Goal: Task Accomplishment & Management: Manage account settings

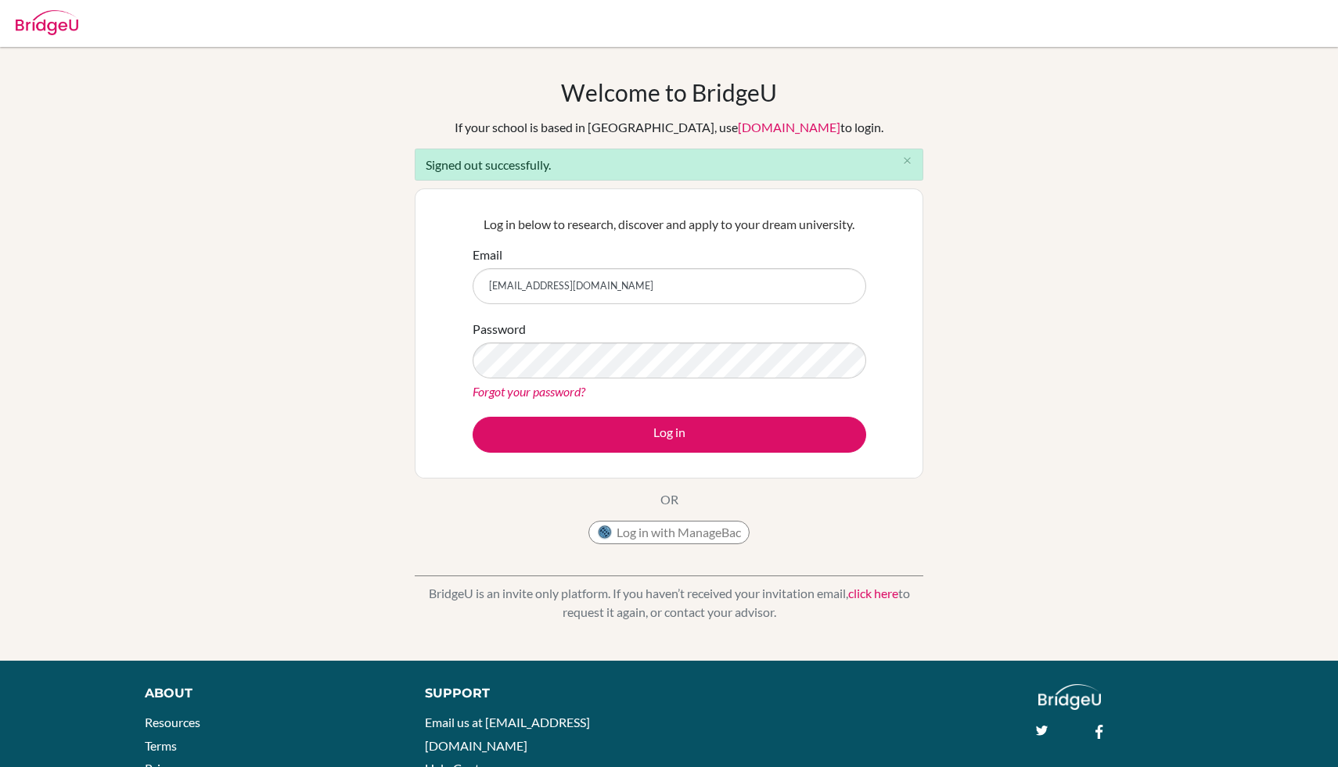
click at [645, 444] on button "Log in" at bounding box center [668, 435] width 393 height 36
click at [599, 333] on div "Password Forgot your password?" at bounding box center [668, 360] width 393 height 81
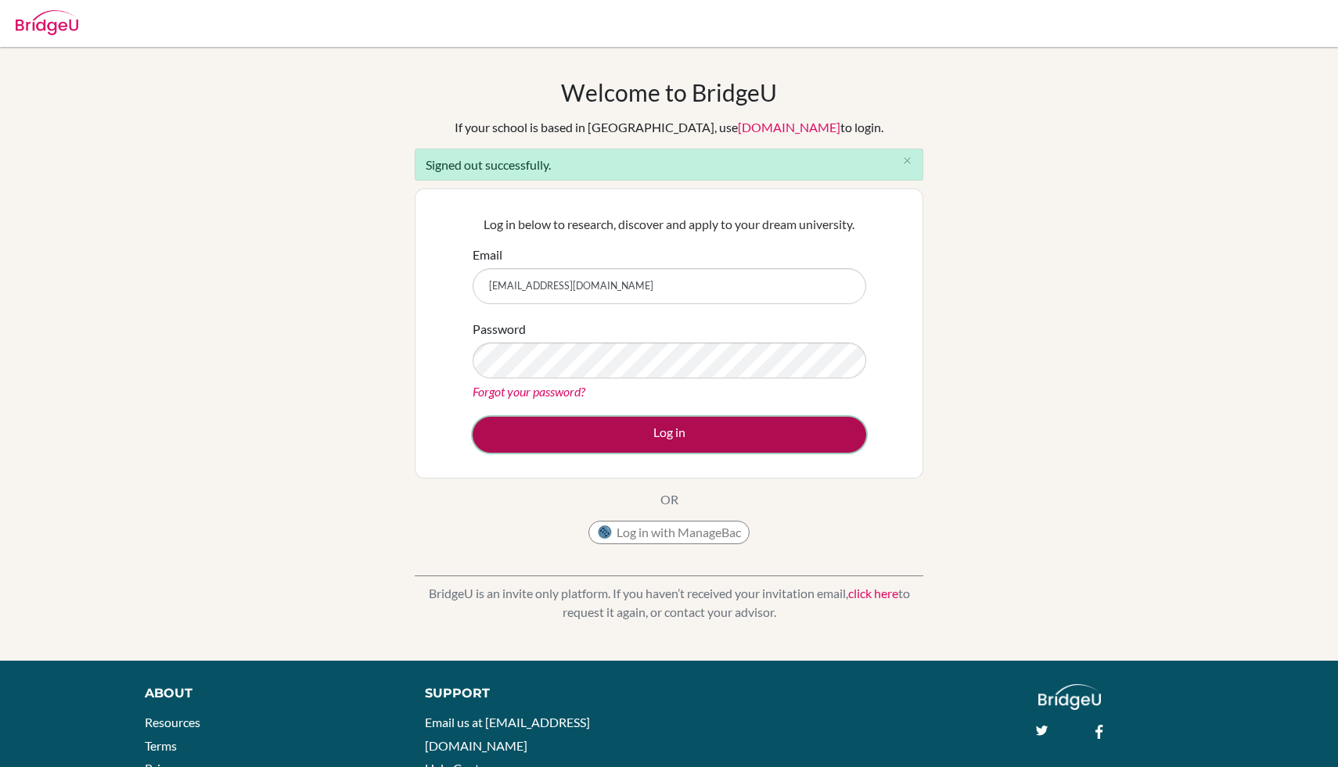
click at [528, 435] on button "Log in" at bounding box center [668, 435] width 393 height 36
type input "[EMAIL_ADDRESS][DOMAIN_NAME]"
click at [619, 437] on button "Log in" at bounding box center [668, 435] width 393 height 36
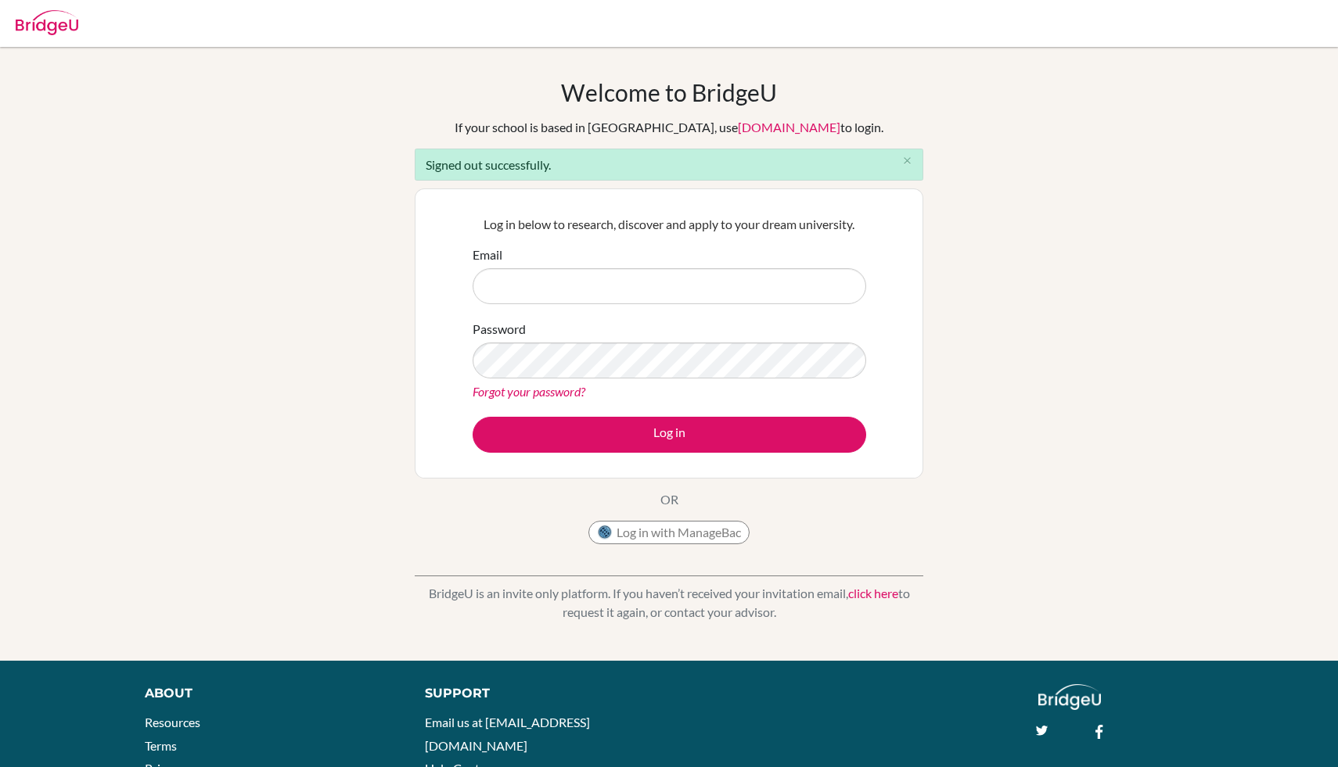
type input "[EMAIL_ADDRESS][DOMAIN_NAME]"
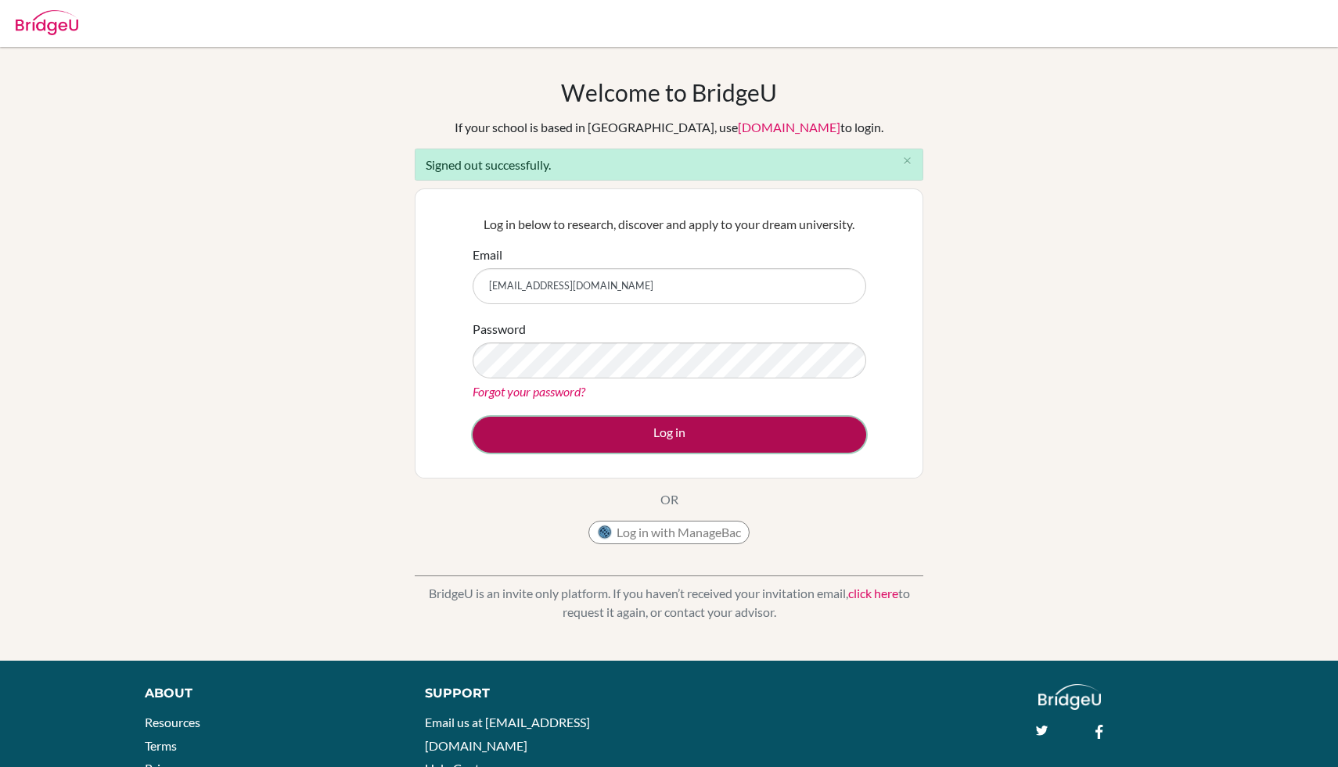
drag, startPoint x: 0, startPoint y: 0, endPoint x: 619, endPoint y: 437, distance: 757.7
click at [619, 437] on button "Log in" at bounding box center [668, 435] width 393 height 36
type input "[EMAIL_ADDRESS][DOMAIN_NAME]"
click at [619, 437] on button "Log in" at bounding box center [668, 435] width 393 height 36
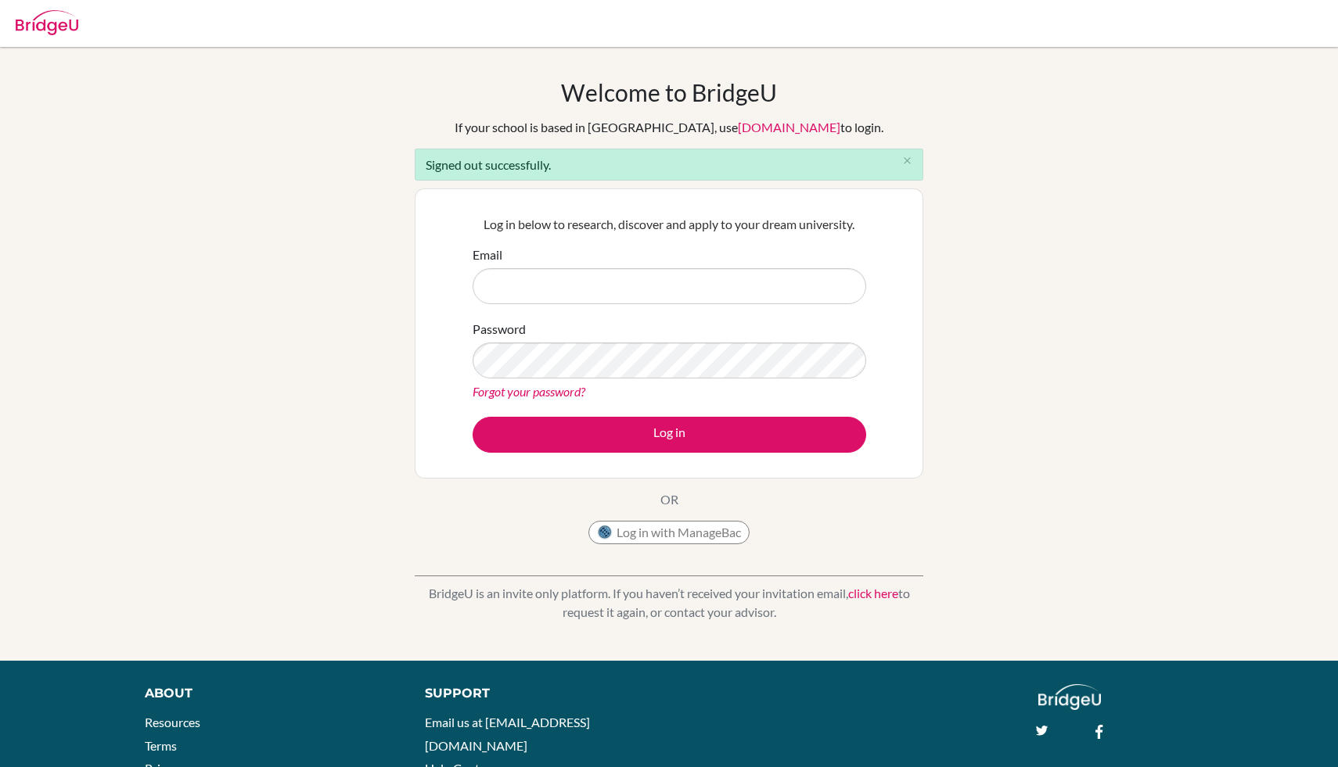
type input "[EMAIL_ADDRESS][DOMAIN_NAME]"
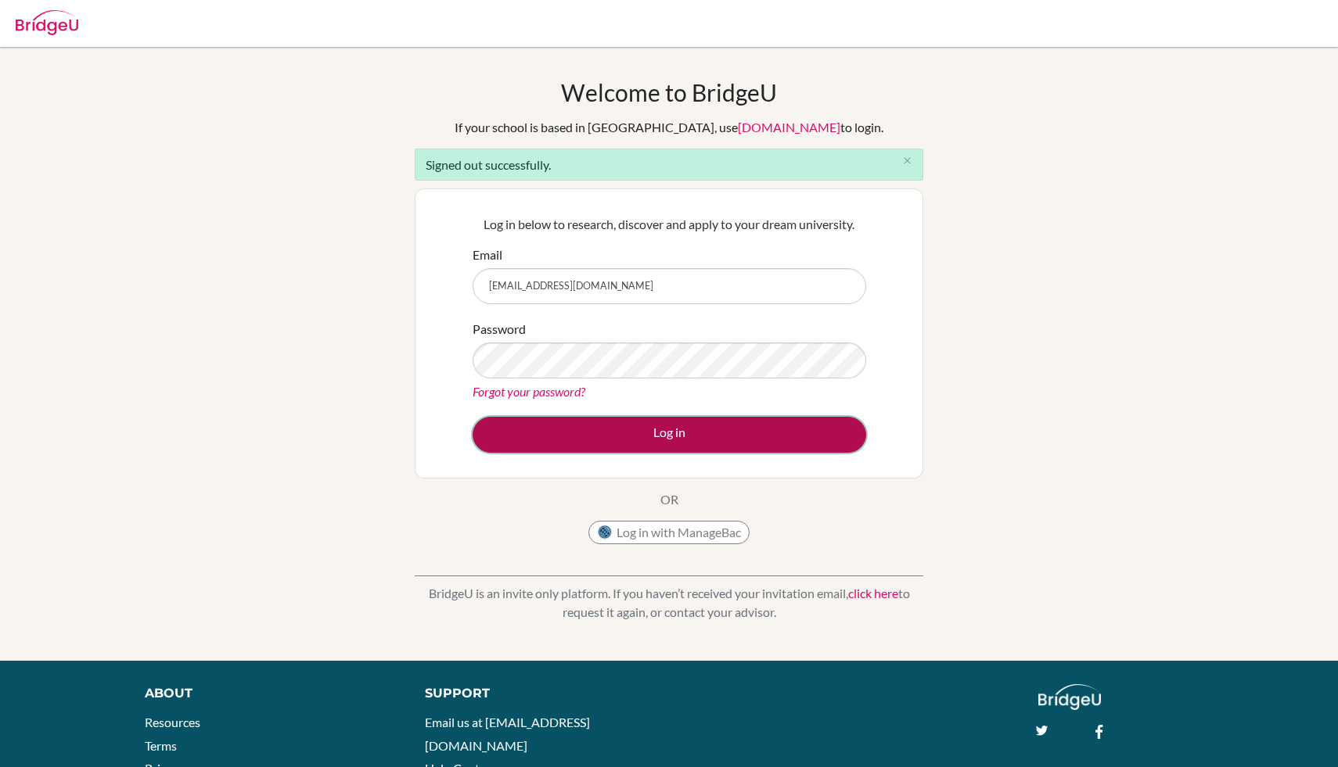
click at [598, 429] on button "Log in" at bounding box center [668, 435] width 393 height 36
